Goal: Information Seeking & Learning: Learn about a topic

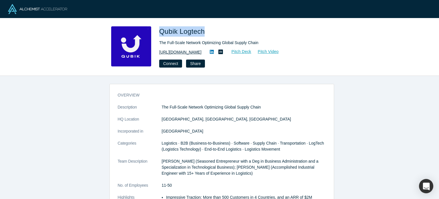
drag, startPoint x: 0, startPoint y: 0, endPoint x: 187, endPoint y: 51, distance: 193.4
click at [187, 51] on link "http://www.qubik-tech.com" at bounding box center [180, 52] width 42 height 6
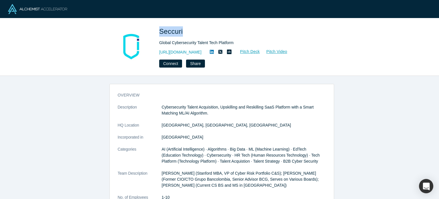
drag, startPoint x: 159, startPoint y: 30, endPoint x: 181, endPoint y: 30, distance: 22.3
click at [181, 30] on div "Seccuri Global Cybersecurity Talent Tech Platform https://www.seccuri.com Pitch…" at bounding box center [219, 46] width 225 height 41
copy span "Seccuri"
click at [185, 52] on link "https://www.seccuri.com" at bounding box center [180, 52] width 42 height 6
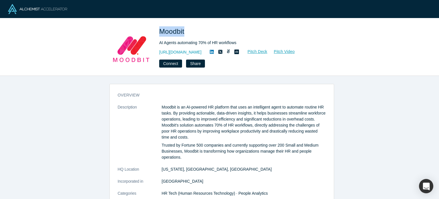
drag, startPoint x: 158, startPoint y: 32, endPoint x: 187, endPoint y: 33, distance: 28.3
click at [187, 33] on div "Moodbit AI Agents automating 70% of HR workflows [URL][DOMAIN_NAME] Pitch Deck …" at bounding box center [219, 46] width 225 height 41
copy span "Moodbit"
click at [196, 51] on link "http://mymoodbit.com/" at bounding box center [180, 52] width 42 height 6
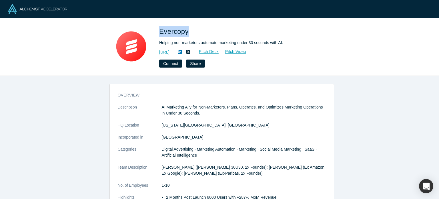
drag, startPoint x: 160, startPoint y: 29, endPoint x: 186, endPoint y: 31, distance: 25.8
click at [186, 31] on span "Evercopy" at bounding box center [174, 31] width 31 height 8
copy span "Evercopy"
click at [170, 51] on link "https://www.evercopy.ai/" at bounding box center [164, 52] width 10 height 6
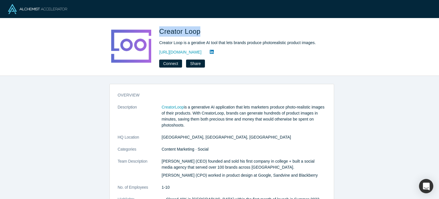
drag, startPoint x: 159, startPoint y: 31, endPoint x: 199, endPoint y: 30, distance: 40.0
click at [199, 30] on span "Creator Loop" at bounding box center [180, 31] width 43 height 8
copy span "Creator Loop"
click at [185, 55] on link "[URL][DOMAIN_NAME]" at bounding box center [180, 52] width 42 height 6
click at [202, 51] on link "[URL][DOMAIN_NAME]" at bounding box center [180, 52] width 42 height 6
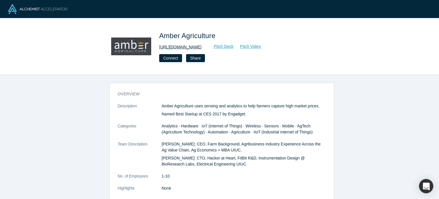
click at [187, 46] on link "https://www.amber.ag" at bounding box center [180, 47] width 42 height 6
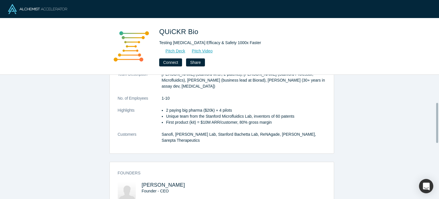
scroll to position [172, 0]
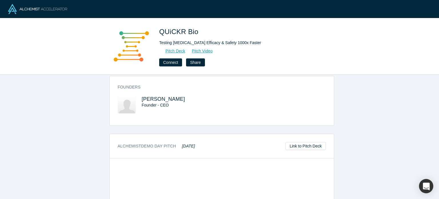
drag, startPoint x: 180, startPoint y: 92, endPoint x: 138, endPoint y: 83, distance: 42.7
click at [138, 96] on div "[PERSON_NAME] Founder - CEO" at bounding box center [170, 108] width 104 height 25
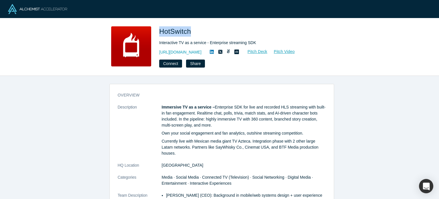
drag, startPoint x: 160, startPoint y: 31, endPoint x: 191, endPoint y: 32, distance: 30.3
click at [191, 32] on span "HotSwitch" at bounding box center [176, 31] width 34 height 8
copy span "HotSwitch"
click at [193, 52] on link "http://www.hotswitch.com" at bounding box center [180, 52] width 42 height 6
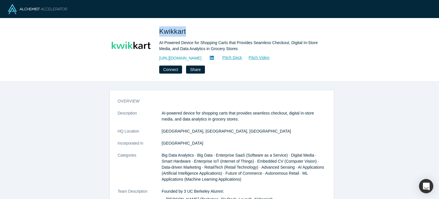
drag, startPoint x: 161, startPoint y: 32, endPoint x: 185, endPoint y: 33, distance: 24.3
click at [185, 33] on span "Kwikkart" at bounding box center [173, 31] width 29 height 8
click at [184, 58] on link "[URL][DOMAIN_NAME]" at bounding box center [180, 58] width 42 height 6
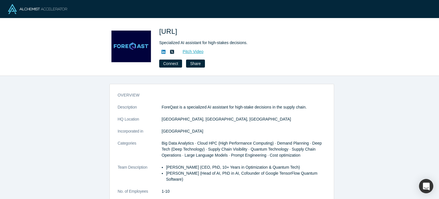
drag, startPoint x: 159, startPoint y: 33, endPoint x: 187, endPoint y: 33, distance: 28.0
click at [187, 33] on div "ForeQast.ai Specialized AI assistant for high-stakes decisions. Pitch Video Con…" at bounding box center [219, 46] width 225 height 41
copy span "ForeQast"
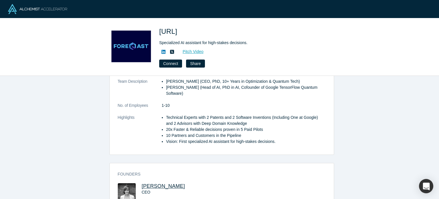
drag, startPoint x: 209, startPoint y: 179, endPoint x: 141, endPoint y: 177, distance: 68.4
click at [142, 183] on h3 "Aida Ahmadzadegan-Shapiro" at bounding box center [177, 186] width 70 height 6
copy span "Aida Ahmadzadegan-Shapiro"
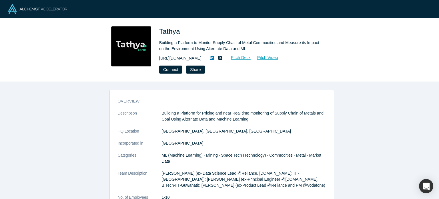
click at [196, 59] on link "[URL][DOMAIN_NAME]" at bounding box center [180, 58] width 42 height 6
drag, startPoint x: 159, startPoint y: 34, endPoint x: 178, endPoint y: 33, distance: 19.5
click at [178, 33] on div "Tathya Building a Platform to Monitor Supply Chain of Metal Commodities and Mea…" at bounding box center [219, 49] width 225 height 47
copy span "Tathya"
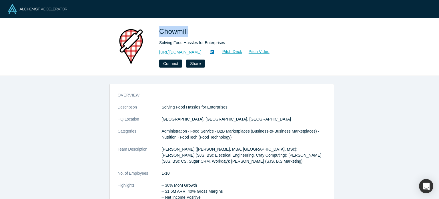
drag, startPoint x: 159, startPoint y: 33, endPoint x: 189, endPoint y: 31, distance: 29.5
click at [189, 31] on span "Chowmill" at bounding box center [174, 31] width 31 height 8
copy span "Chowmill"
click at [187, 52] on link "https://chowmill.com" at bounding box center [180, 52] width 42 height 6
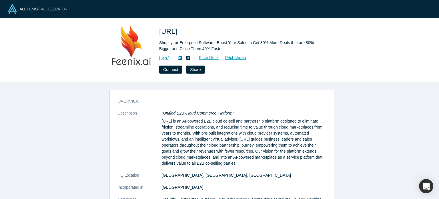
drag, startPoint x: 156, startPoint y: 29, endPoint x: 178, endPoint y: 34, distance: 22.4
click at [178, 34] on div "Feenix.ai Shopify for Enterprise Software. Boost Your Sales to Get 30% More Dea…" at bounding box center [219, 49] width 225 height 47
copy span "Feenix"
click at [170, 55] on link "https://feenix.ai" at bounding box center [164, 58] width 10 height 6
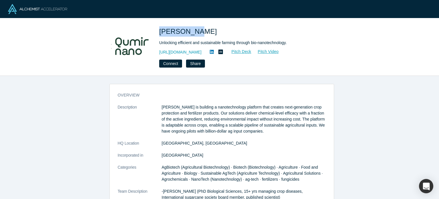
drag, startPoint x: 159, startPoint y: 31, endPoint x: 196, endPoint y: 33, distance: 36.7
click at [196, 33] on span "[PERSON_NAME]" at bounding box center [189, 31] width 60 height 8
copy span "[PERSON_NAME]"
click at [202, 53] on link "[URL][DOMAIN_NAME]" at bounding box center [180, 52] width 42 height 6
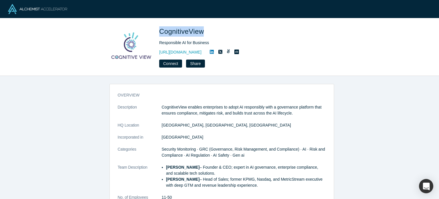
drag, startPoint x: 159, startPoint y: 33, endPoint x: 204, endPoint y: 31, distance: 44.9
click at [204, 31] on span "CognitiveView" at bounding box center [182, 31] width 47 height 8
copy span "CognitiveView"
click at [193, 53] on link "https://www.cognitiveview.com" at bounding box center [180, 52] width 42 height 6
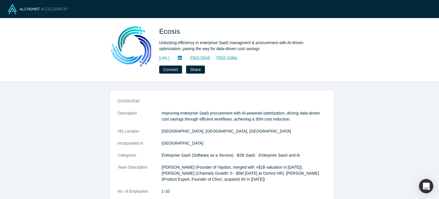
click at [160, 32] on span "Ecosis" at bounding box center [170, 31] width 23 height 8
drag, startPoint x: 160, startPoint y: 31, endPoint x: 176, endPoint y: 32, distance: 16.4
click at [176, 32] on span "Ecosis" at bounding box center [170, 31] width 23 height 8
copy span "Ecosis"
click at [170, 59] on link "[URL]" at bounding box center [164, 58] width 10 height 6
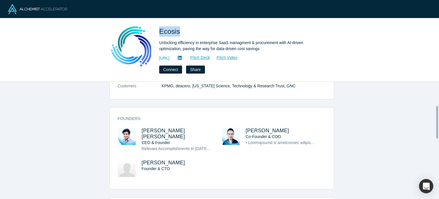
scroll to position [172, 0]
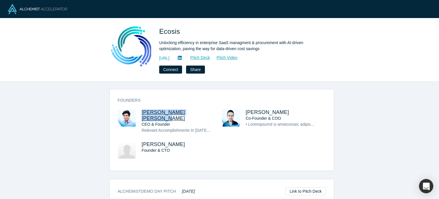
drag, startPoint x: 193, startPoint y: 107, endPoint x: 140, endPoint y: 111, distance: 53.6
click at [140, 111] on div "Founders [PERSON_NAME] [PERSON_NAME] CEO & Founder Relevant Accomplishments In …" at bounding box center [222, 131] width 224 height 77
copy span "[PERSON_NAME] [PERSON_NAME]"
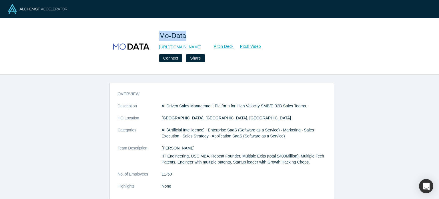
drag, startPoint x: 161, startPoint y: 35, endPoint x: 186, endPoint y: 35, distance: 24.9
click at [186, 35] on span "Mo-Data" at bounding box center [173, 36] width 29 height 8
copy span "Mo-Data"
click at [191, 48] on link "[URL][DOMAIN_NAME]" at bounding box center [180, 47] width 42 height 6
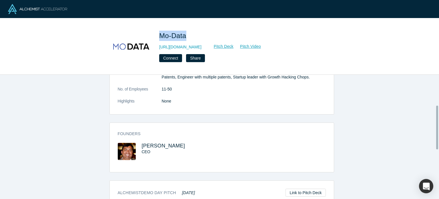
scroll to position [86, 0]
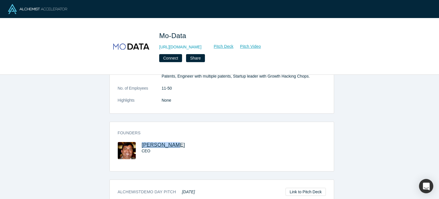
drag, startPoint x: 169, startPoint y: 143, endPoint x: 141, endPoint y: 144, distance: 28.7
click at [142, 144] on h3 "[PERSON_NAME]" at bounding box center [177, 145] width 70 height 6
copy span "[PERSON_NAME]"
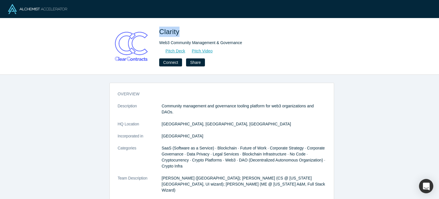
drag, startPoint x: 159, startPoint y: 34, endPoint x: 179, endPoint y: 32, distance: 20.1
click at [179, 32] on span "Clarity" at bounding box center [170, 32] width 22 height 8
copy span "Clarity"
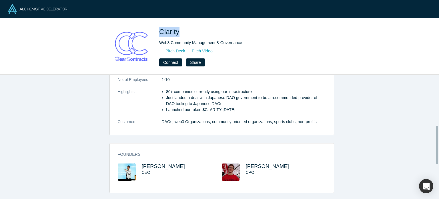
scroll to position [172, 0]
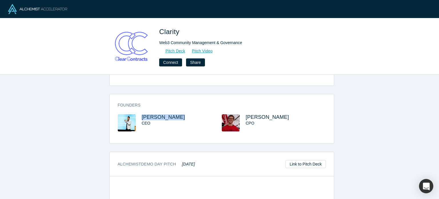
drag, startPoint x: 139, startPoint y: 110, endPoint x: 179, endPoint y: 110, distance: 40.3
click at [179, 114] on div "Logan Panchot CEO" at bounding box center [170, 126] width 104 height 25
copy span "Logan Panchot"
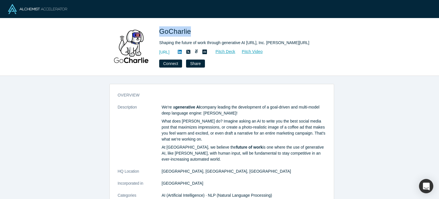
drag, startPoint x: 160, startPoint y: 33, endPoint x: 189, endPoint y: 32, distance: 28.3
click at [189, 32] on span "GoCharlie" at bounding box center [176, 31] width 34 height 8
copy span "GoCharlie"
click at [170, 49] on link "[URL]" at bounding box center [164, 52] width 10 height 6
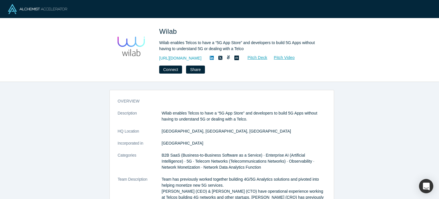
click at [162, 33] on span "Wilab" at bounding box center [169, 31] width 20 height 8
drag, startPoint x: 162, startPoint y: 31, endPoint x: 178, endPoint y: 31, distance: 15.7
click at [178, 31] on span "Wilab" at bounding box center [169, 31] width 20 height 8
copy span "Wilab"
click at [175, 59] on link "[URL][DOMAIN_NAME]" at bounding box center [180, 58] width 42 height 6
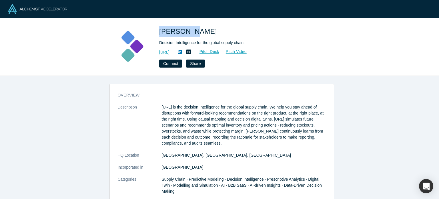
drag, startPoint x: 158, startPoint y: 31, endPoint x: 189, endPoint y: 34, distance: 31.1
click at [189, 34] on div "Kimaru AI Decision Intelligence for the global supply chain. https://kimaru.ai/…" at bounding box center [219, 46] width 225 height 41
copy span "Kimaru AI"
click at [170, 54] on link "https://kimaru.ai/" at bounding box center [164, 52] width 10 height 6
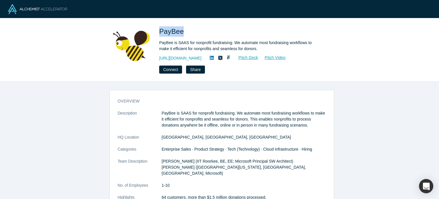
drag, startPoint x: 160, startPoint y: 29, endPoint x: 180, endPoint y: 33, distance: 19.5
click at [180, 33] on span "PayBee" at bounding box center [172, 31] width 27 height 8
copy span "PayBee"
click at [188, 58] on link "[URL][DOMAIN_NAME]" at bounding box center [180, 58] width 42 height 6
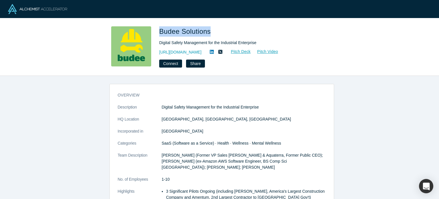
drag, startPoint x: 158, startPoint y: 29, endPoint x: 209, endPoint y: 34, distance: 50.3
click at [209, 34] on div "Budee Solutions Digital Safety Management for the Industrial Enterprise [URL][D…" at bounding box center [219, 46] width 225 height 41
copy span "Budee Solutions"
click at [194, 51] on link "[URL][DOMAIN_NAME]" at bounding box center [180, 52] width 42 height 6
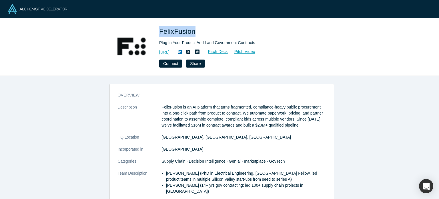
drag, startPoint x: 160, startPoint y: 32, endPoint x: 193, endPoint y: 32, distance: 32.9
click at [193, 32] on span "FelixFusion" at bounding box center [178, 31] width 38 height 8
copy span "FelixFusion"
click at [170, 52] on link "[URL]" at bounding box center [164, 52] width 10 height 6
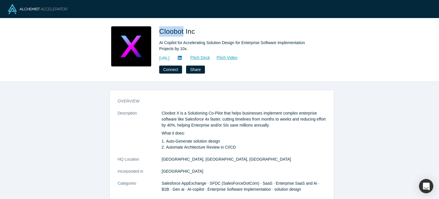
drag, startPoint x: 158, startPoint y: 30, endPoint x: 183, endPoint y: 31, distance: 24.7
click at [183, 31] on div "Cloobot Inc AI Copilot for Accelerating Solution Design for Enterprise Software…" at bounding box center [219, 49] width 225 height 47
copy span "Cloobot"
click at [170, 59] on link "[URL]" at bounding box center [164, 58] width 10 height 6
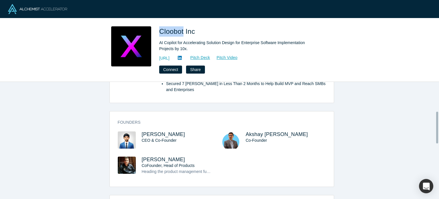
scroll to position [172, 0]
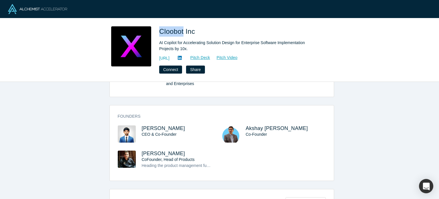
drag, startPoint x: 186, startPoint y: 121, endPoint x: 139, endPoint y: 122, distance: 46.9
click at [139, 125] on div "[PERSON_NAME] CEO & Co-Founder" at bounding box center [170, 137] width 104 height 25
copy span "[PERSON_NAME]"
